Goal: Task Accomplishment & Management: Use online tool/utility

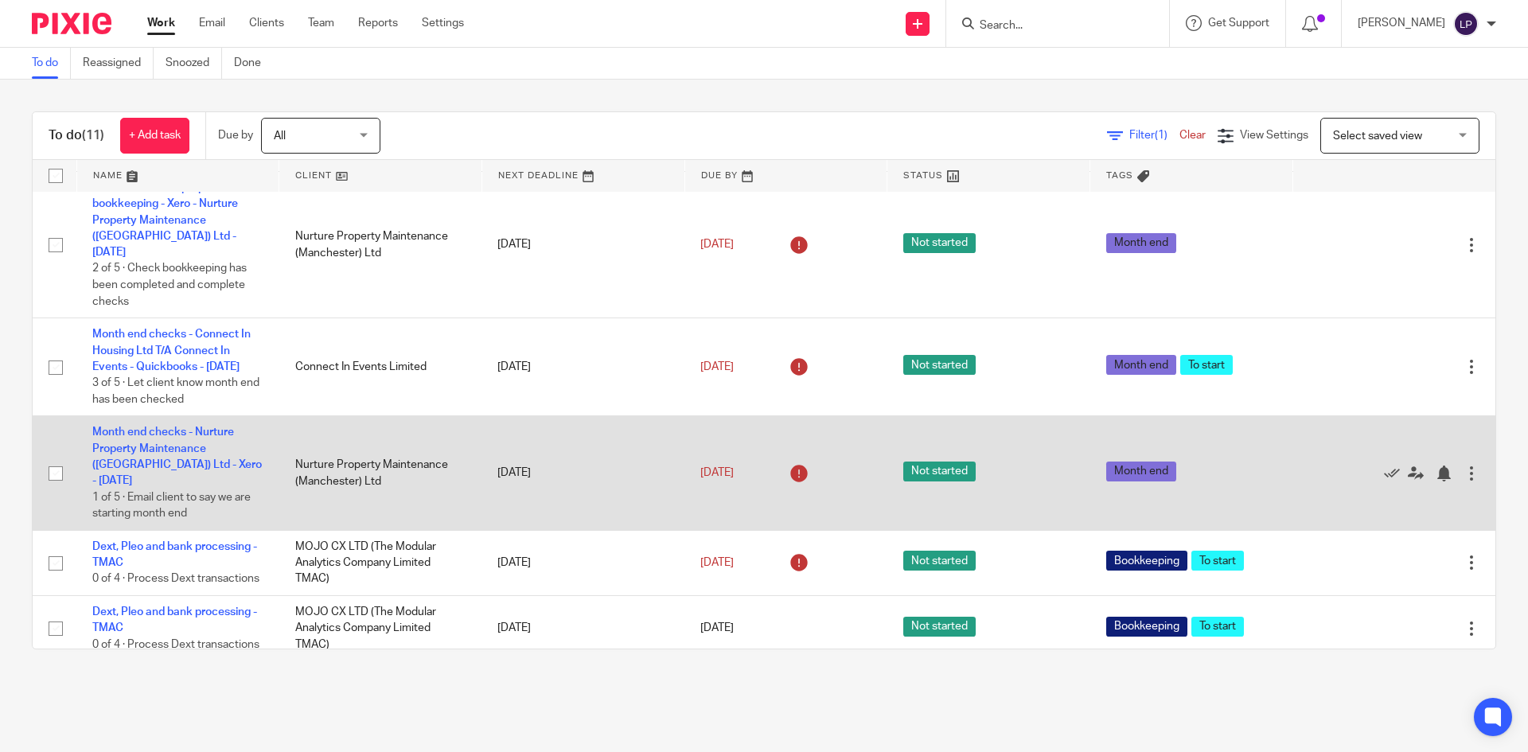
scroll to position [159, 0]
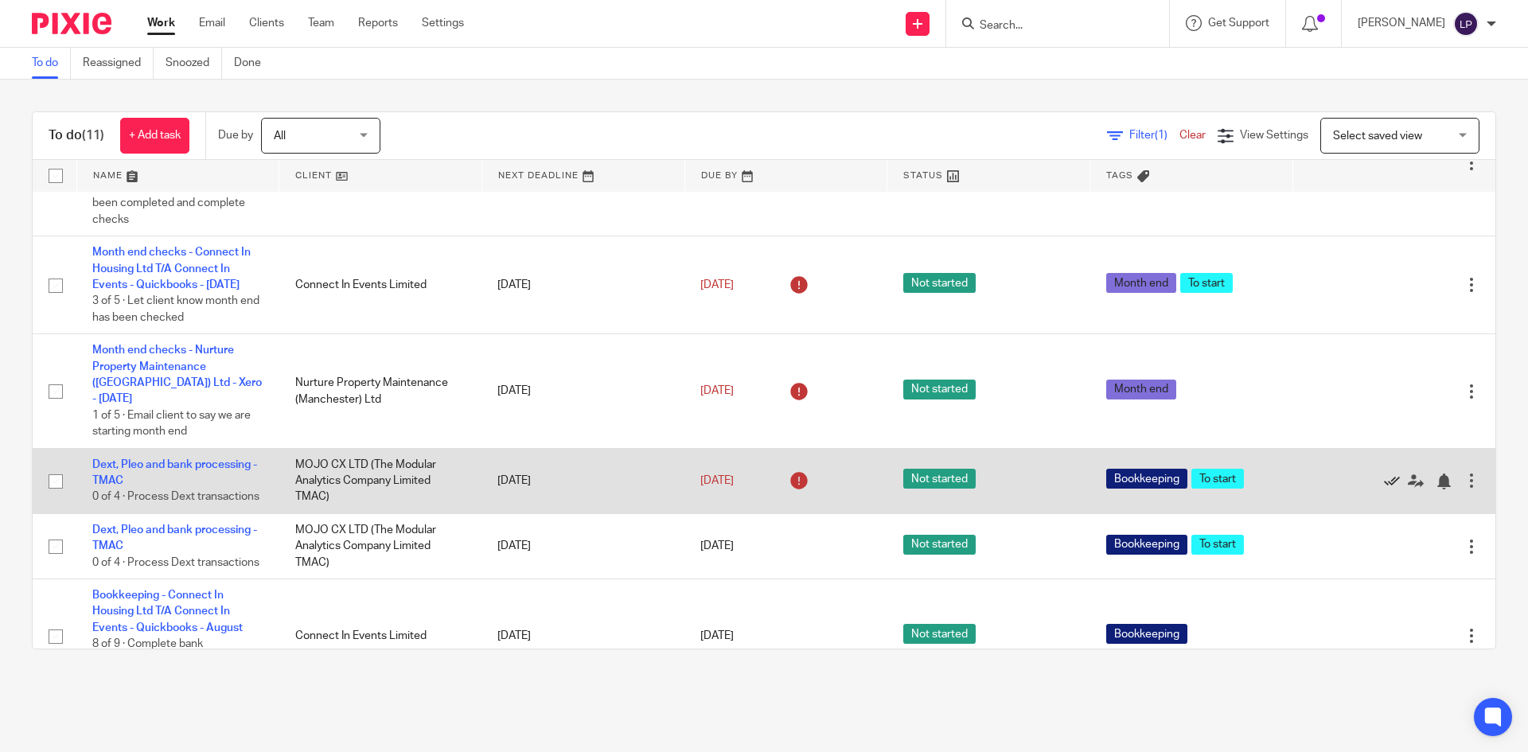
click at [1384, 488] on icon at bounding box center [1392, 481] width 16 height 16
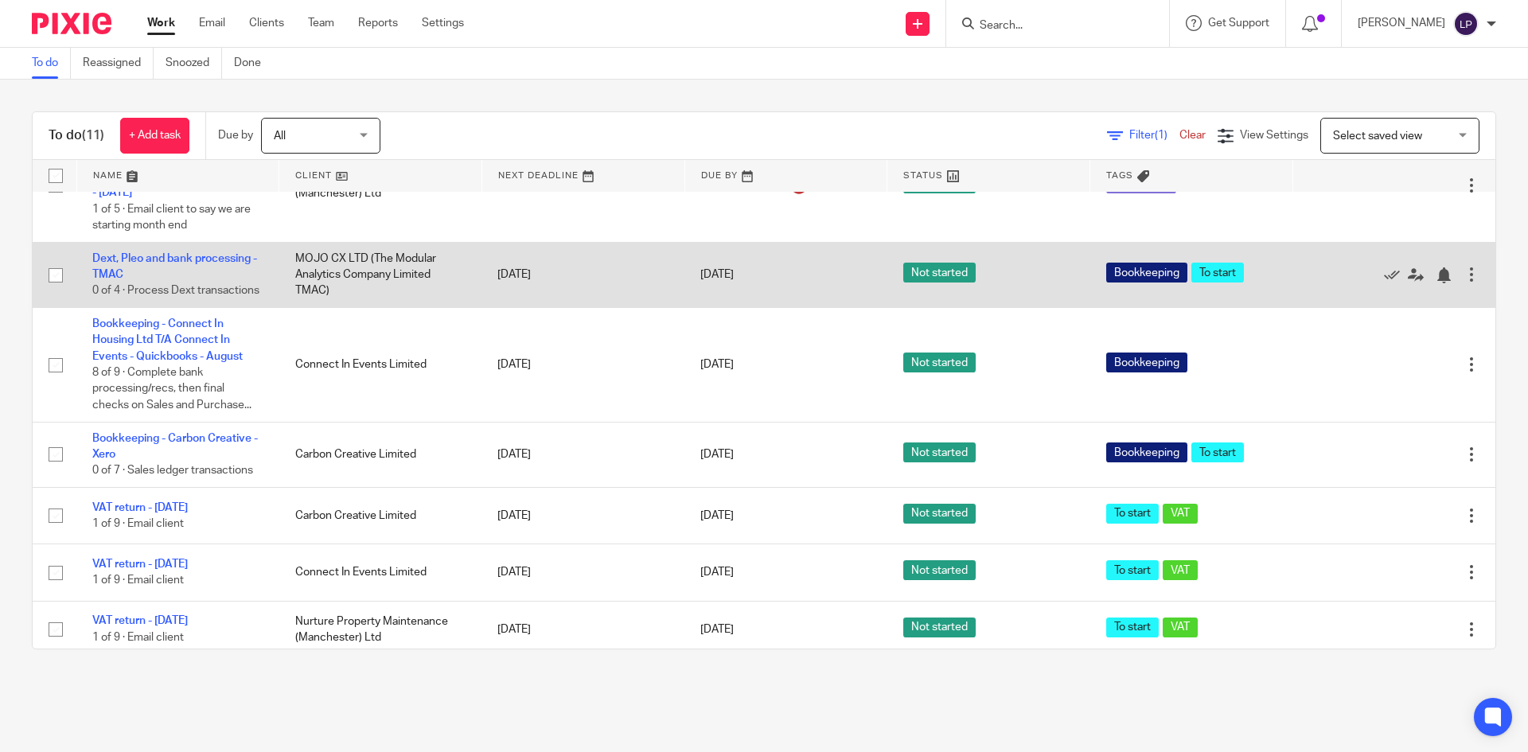
scroll to position [391, 0]
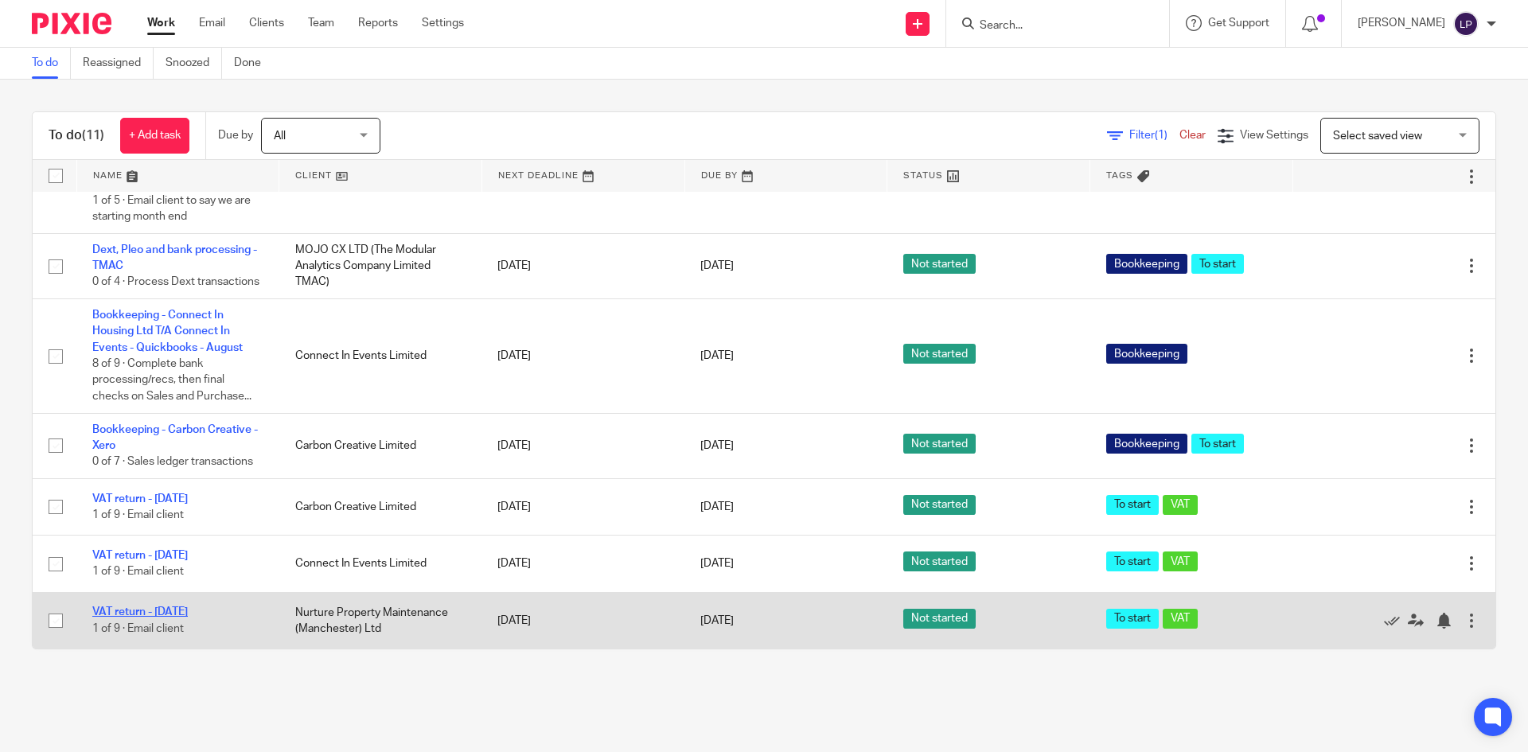
click at [188, 613] on link "VAT return - [DATE]" at bounding box center [139, 611] width 95 height 11
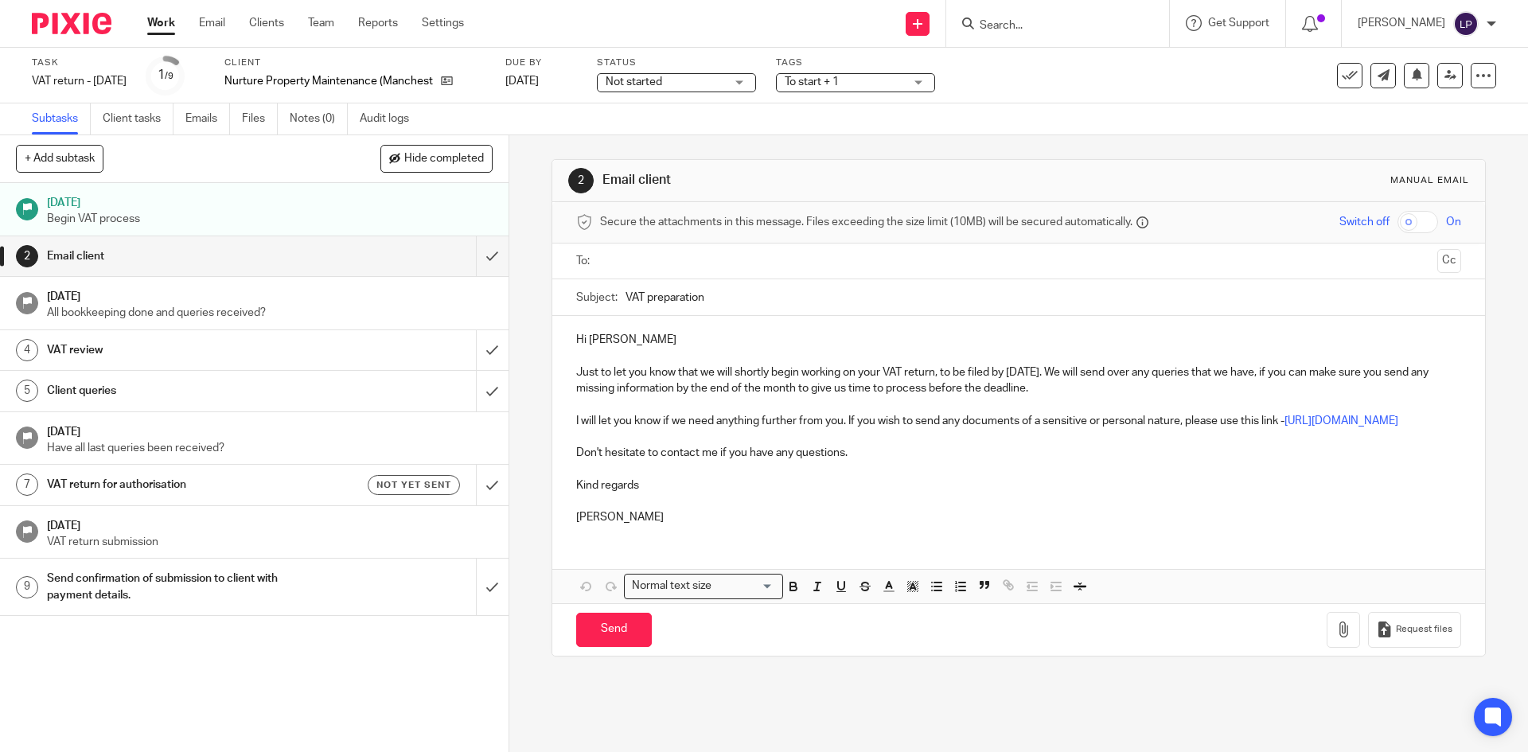
click at [653, 267] on input "text" at bounding box center [1017, 261] width 824 height 18
click at [607, 643] on input "Send" at bounding box center [614, 633] width 76 height 34
type input "Sent"
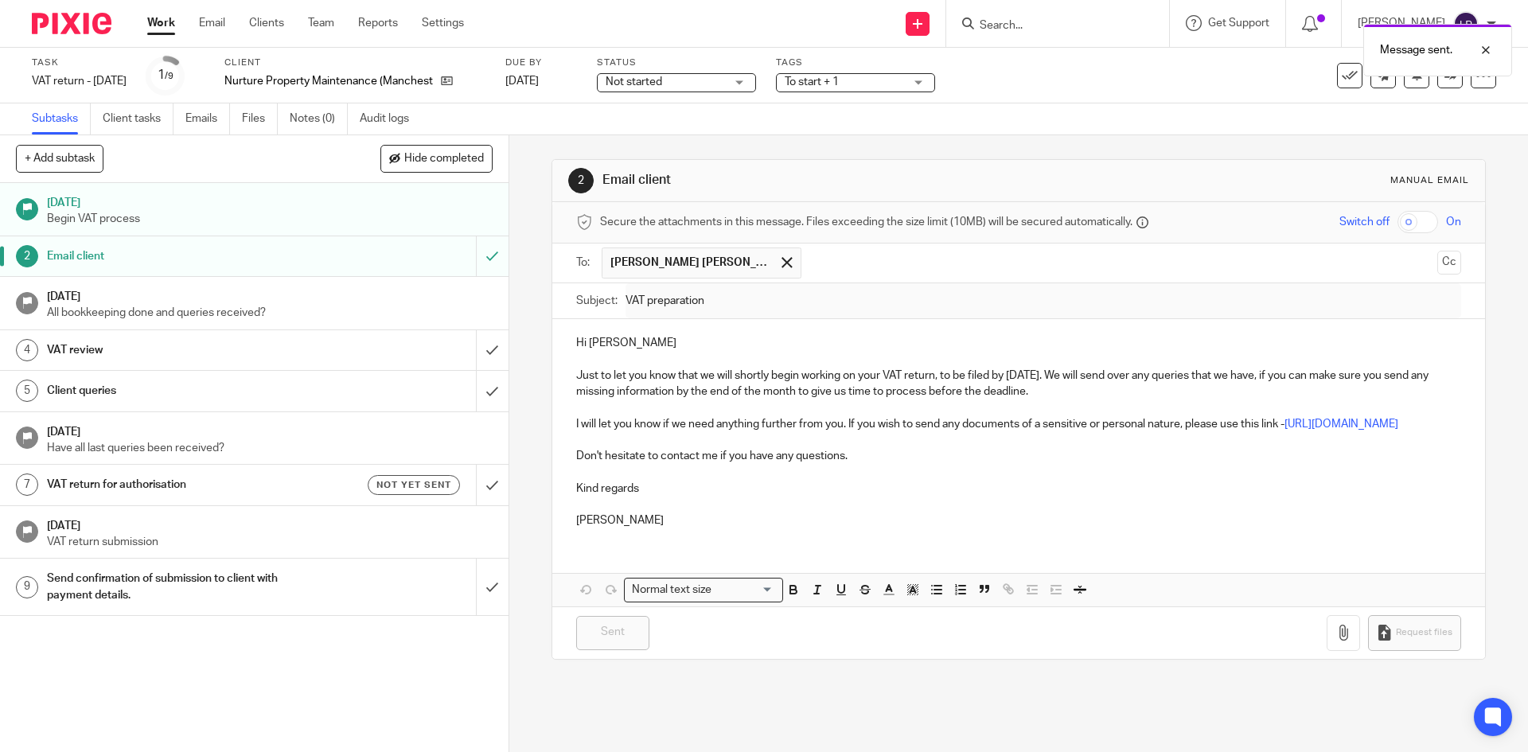
click at [337, 306] on p "All bookkeeping done and queries received?" at bounding box center [270, 313] width 446 height 16
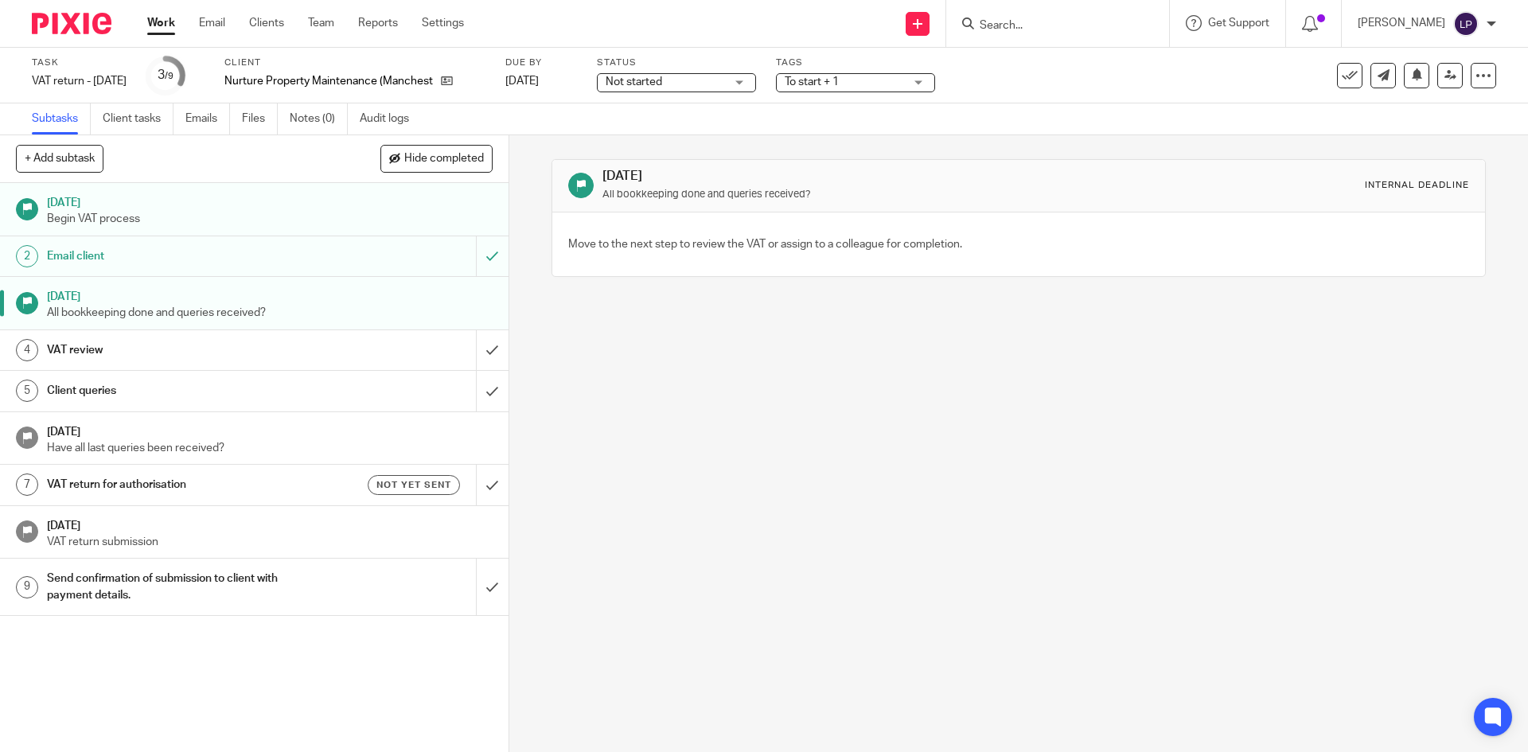
click at [354, 352] on div "VAT review" at bounding box center [253, 350] width 413 height 24
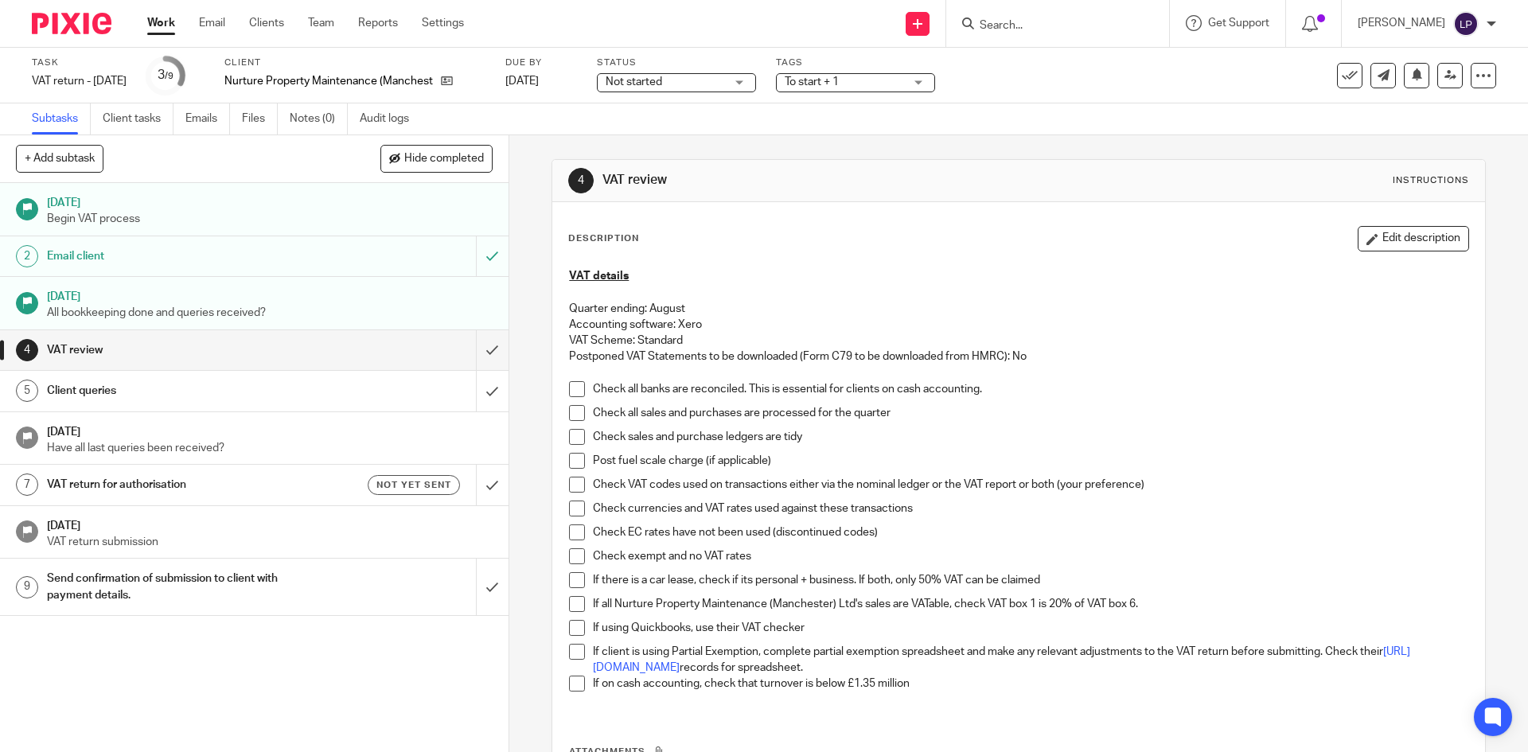
click at [569, 386] on span at bounding box center [577, 389] width 16 height 16
click at [574, 411] on span at bounding box center [577, 413] width 16 height 16
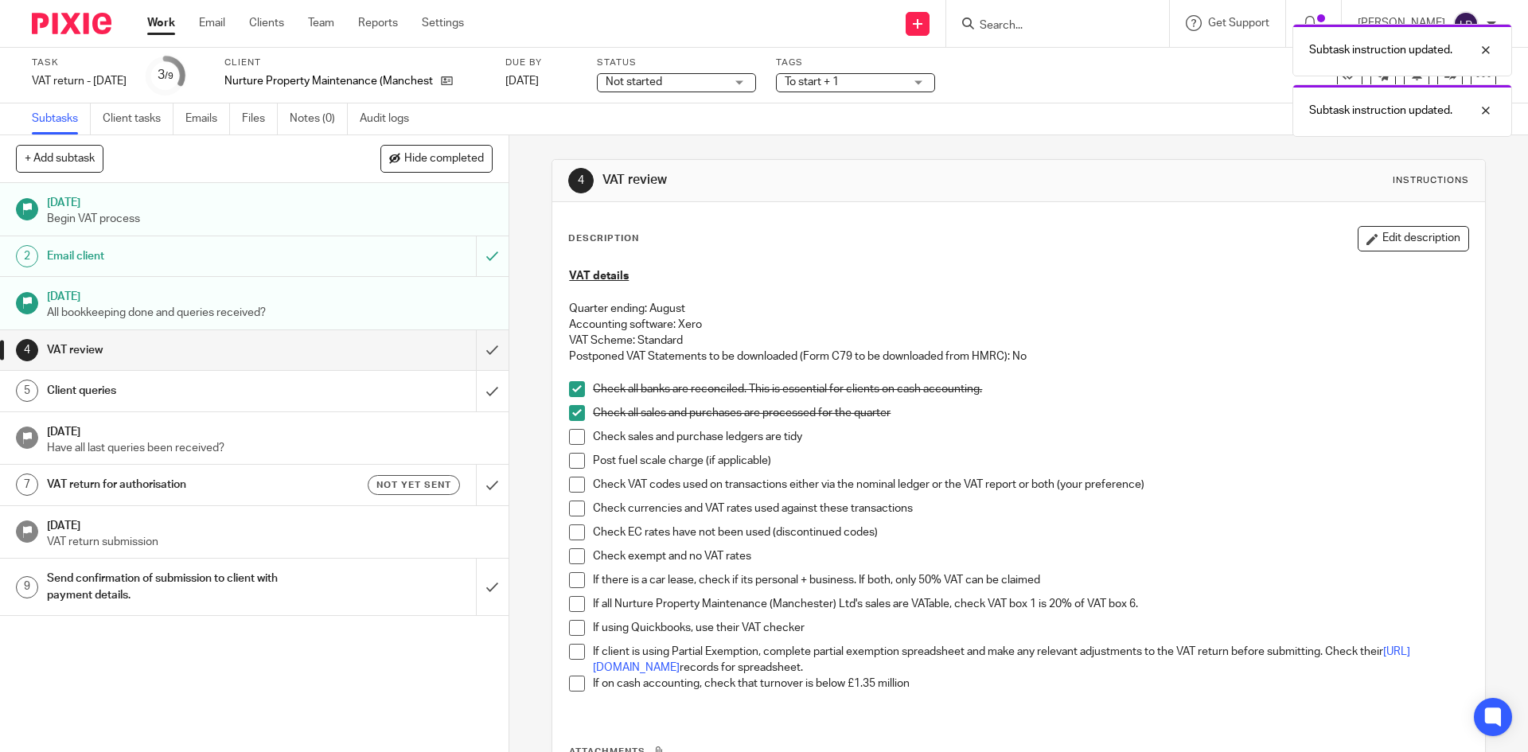
click at [575, 435] on span at bounding box center [577, 437] width 16 height 16
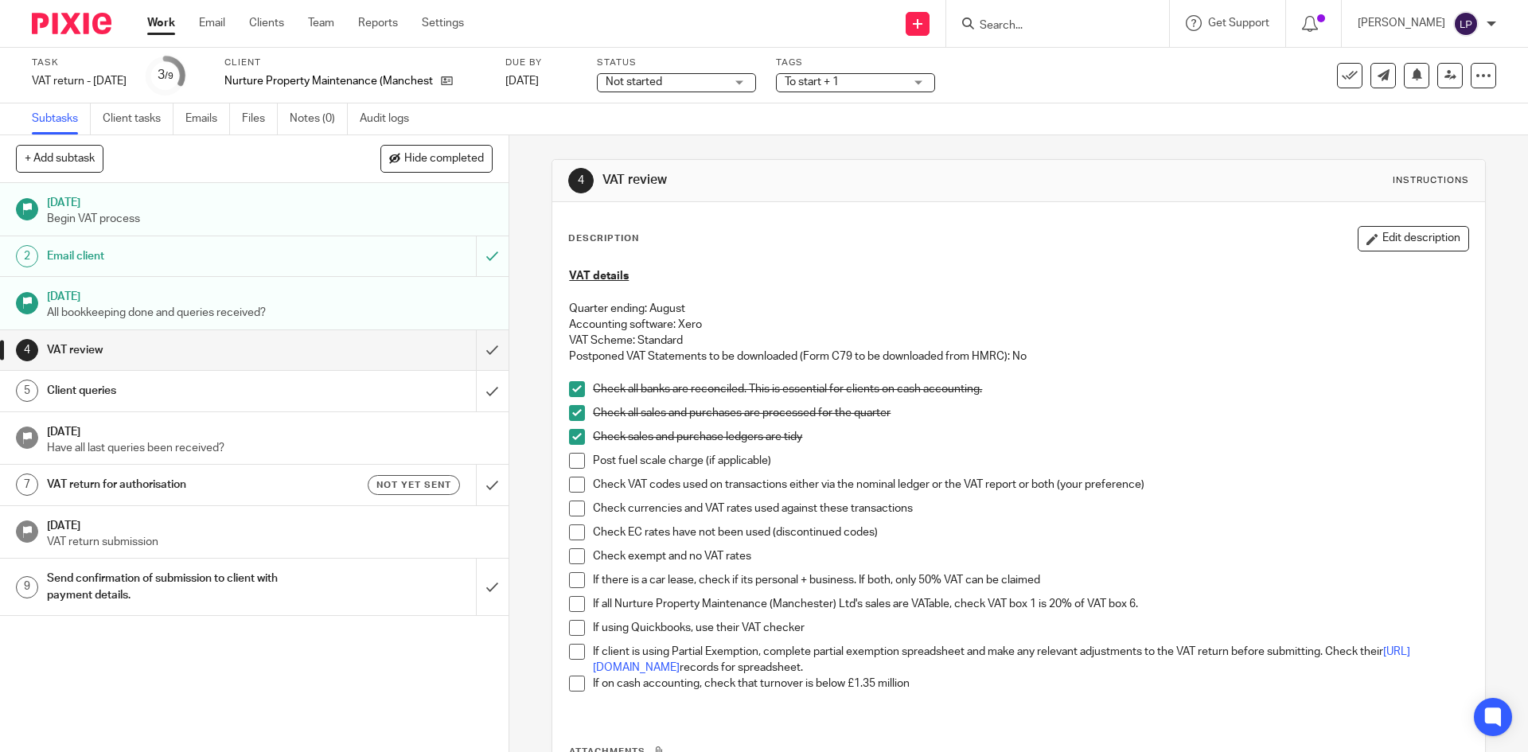
drag, startPoint x: 571, startPoint y: 484, endPoint x: 574, endPoint y: 493, distance: 9.8
click at [571, 484] on span at bounding box center [577, 485] width 16 height 16
click at [569, 506] on span at bounding box center [577, 508] width 16 height 16
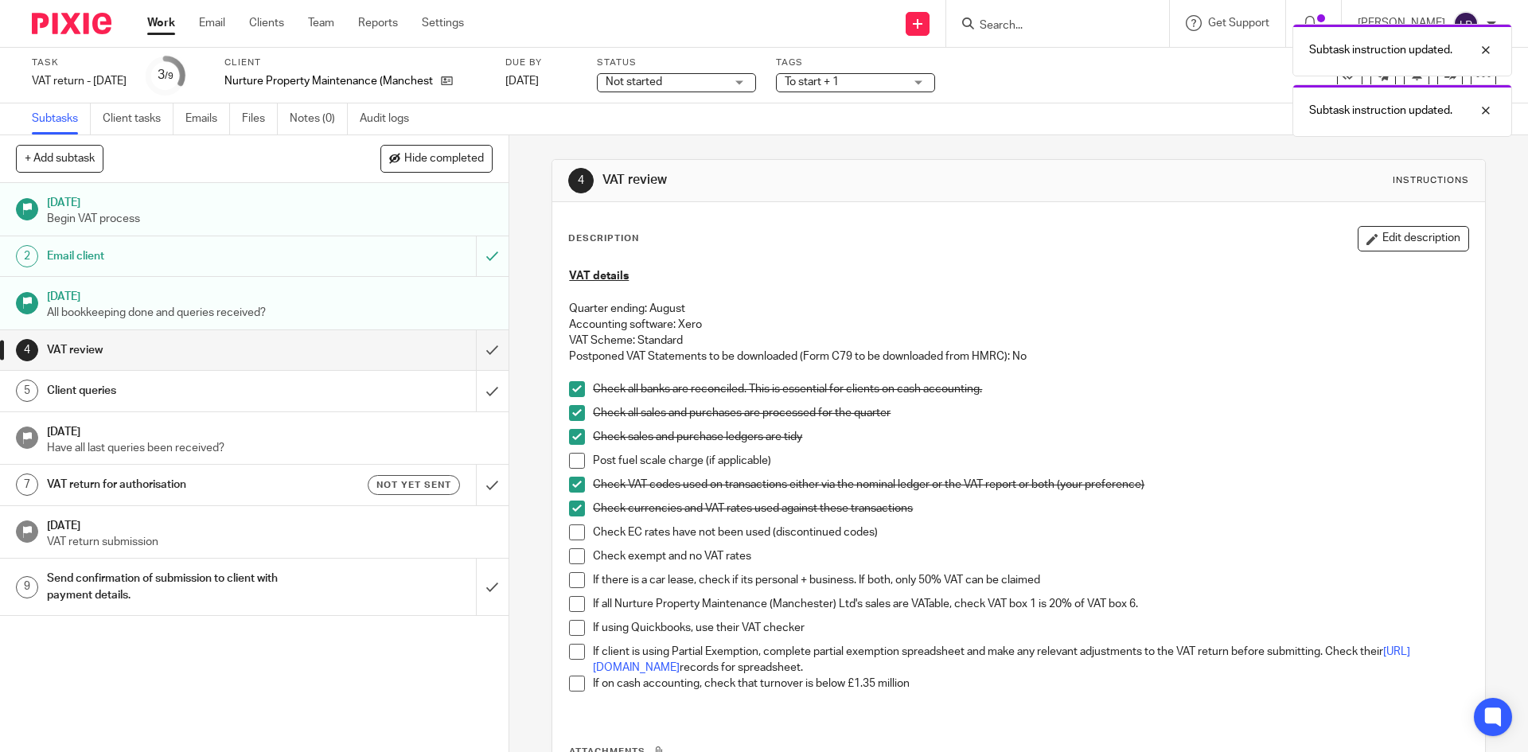
click at [573, 529] on span at bounding box center [577, 532] width 16 height 16
click at [574, 552] on span at bounding box center [577, 556] width 16 height 16
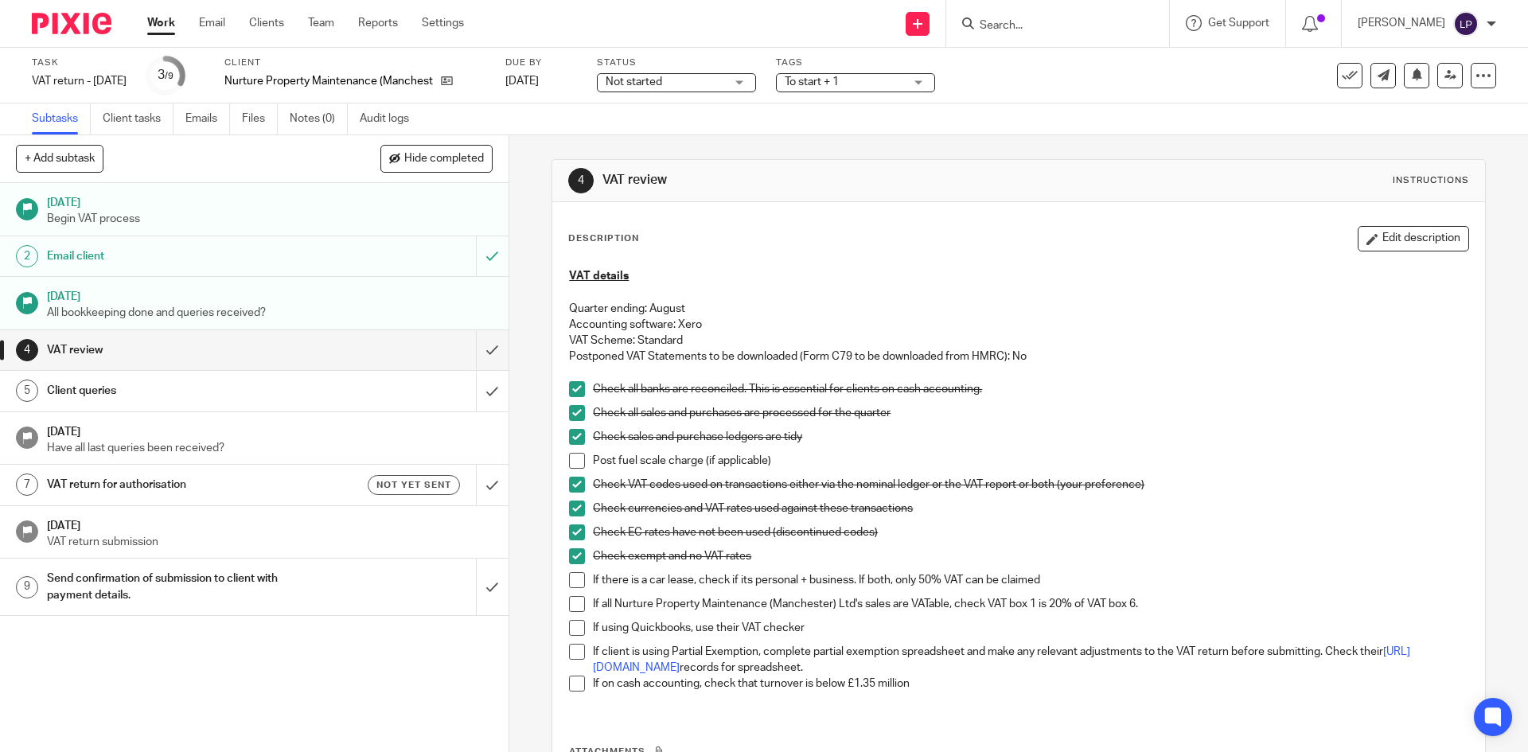
scroll to position [80, 0]
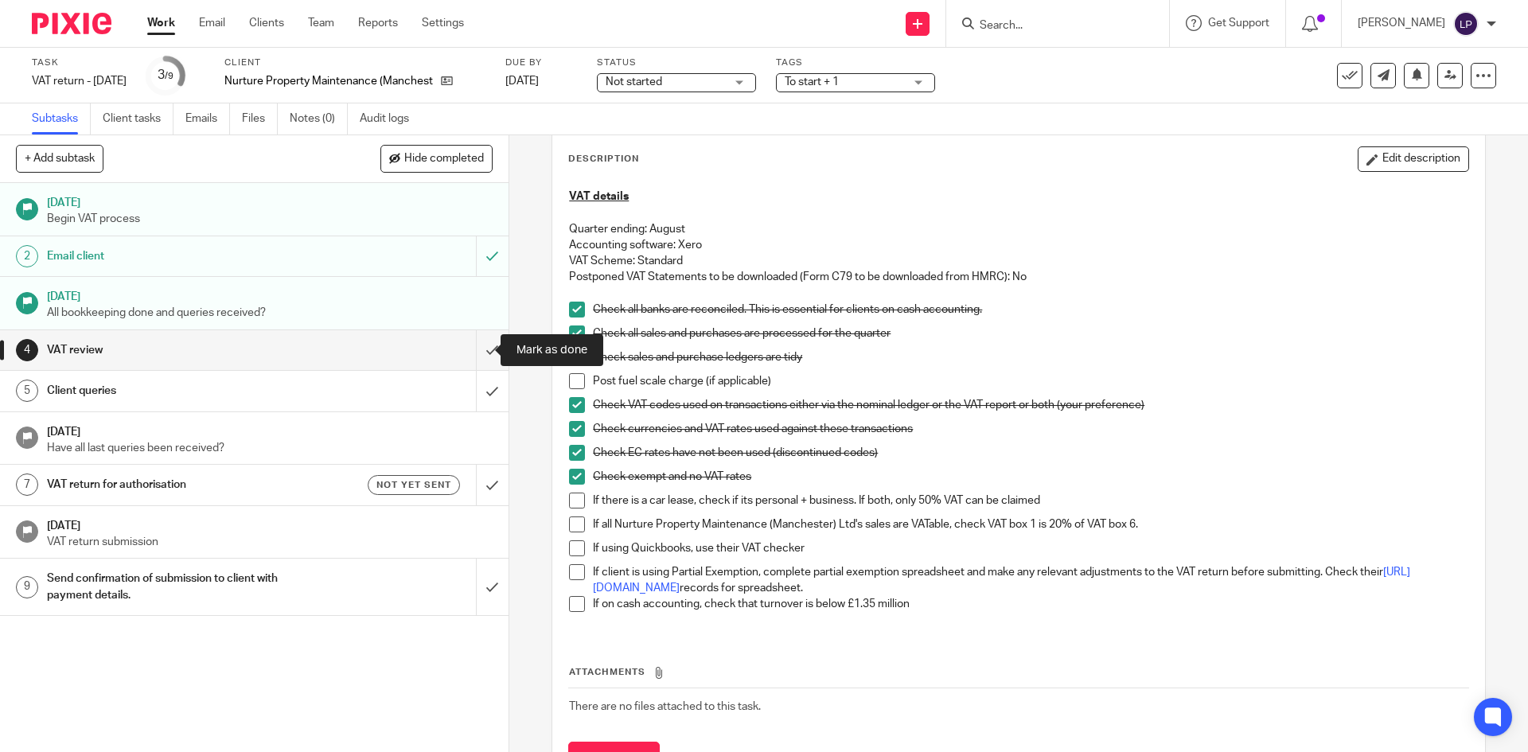
drag, startPoint x: 472, startPoint y: 351, endPoint x: 457, endPoint y: 373, distance: 26.9
click at [472, 351] on input "submit" at bounding box center [254, 350] width 508 height 40
